Goal: Information Seeking & Learning: Check status

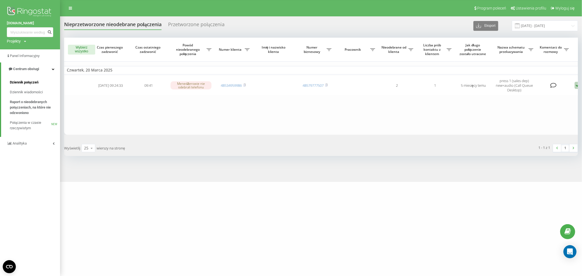
click at [26, 85] on span "Dziennik połączeń" at bounding box center [24, 82] width 29 height 5
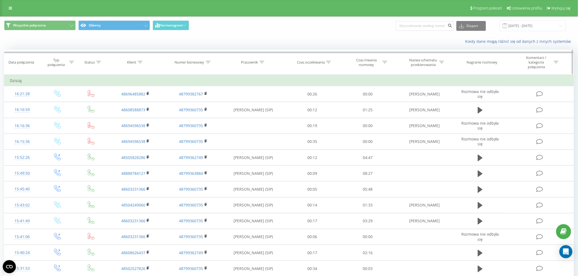
click at [261, 60] on div at bounding box center [261, 62] width 5 height 5
click at [258, 100] on input "text" at bounding box center [253, 104] width 48 height 10
type input "matuszak"
click at [267, 116] on span "OK" at bounding box center [264, 114] width 15 height 8
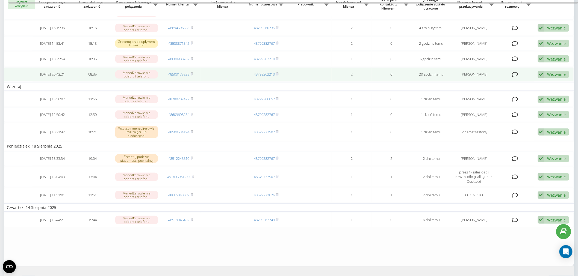
scroll to position [91, 0]
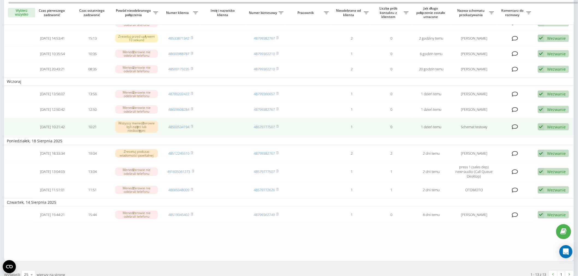
click at [549, 127] on div "Wezwanie" at bounding box center [556, 126] width 19 height 5
click at [513, 136] on div "Nie udało się skontaktować" at bounding box center [513, 136] width 110 height 10
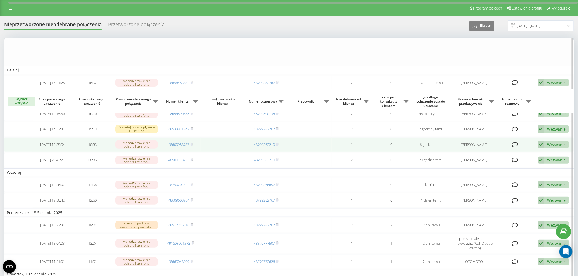
scroll to position [102, 0]
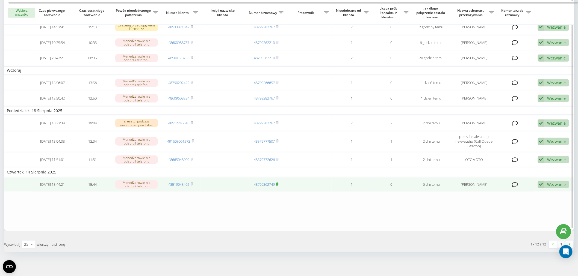
click at [278, 183] on rect at bounding box center [277, 184] width 2 height 2
click at [192, 183] on rect at bounding box center [192, 184] width 2 height 2
